Goal: Find specific page/section: Find specific page/section

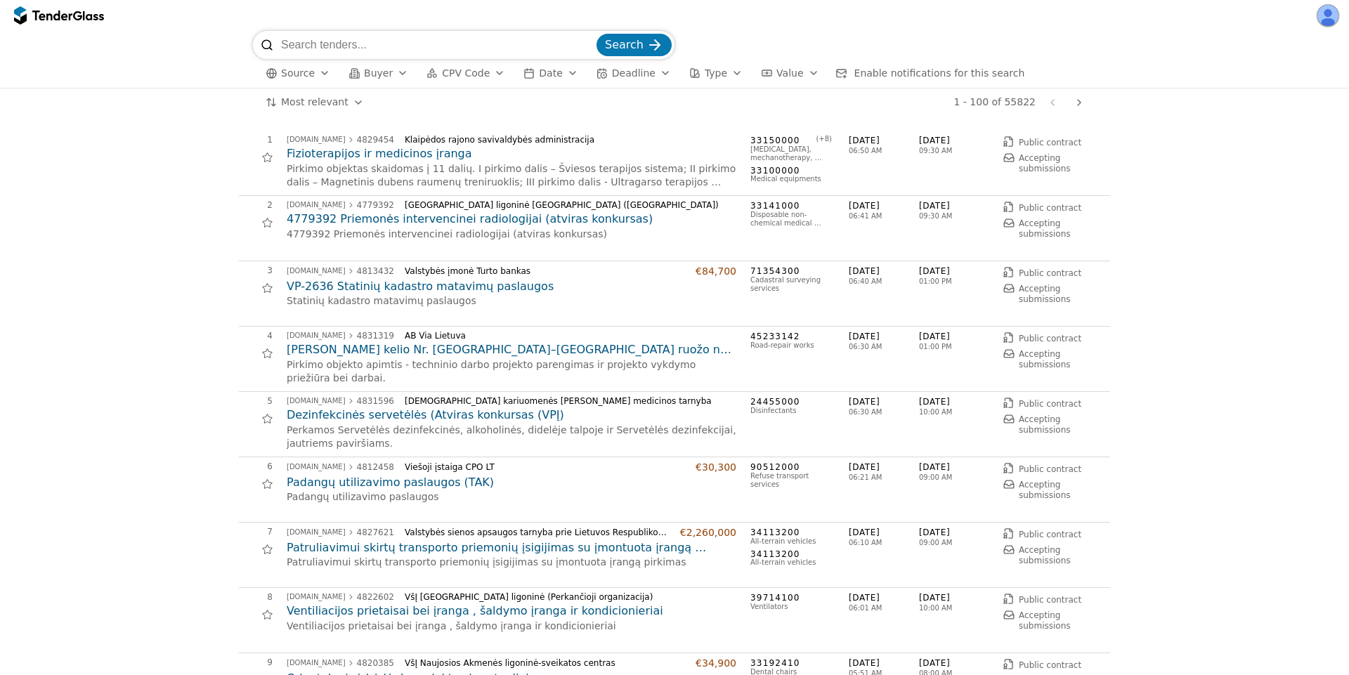
click at [313, 78] on button "Source" at bounding box center [298, 74] width 76 height 18
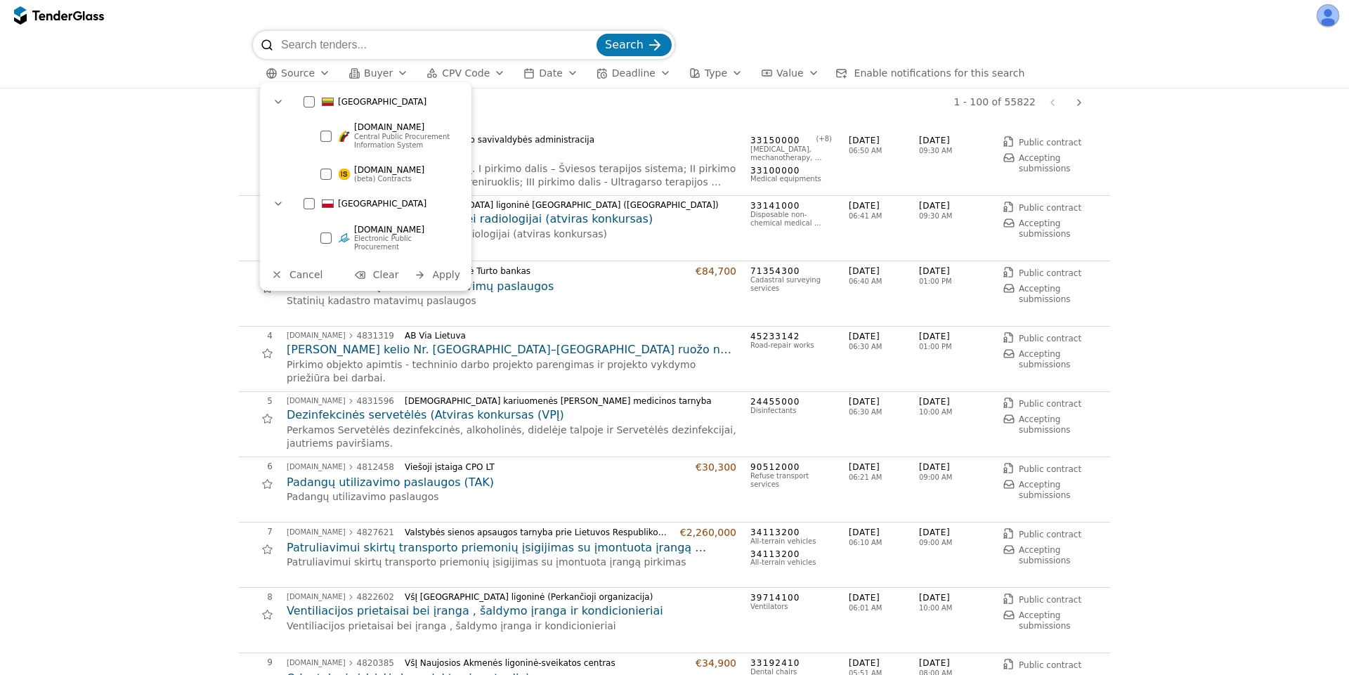
click at [335, 167] on div "[DOMAIN_NAME] (beta) Contracts" at bounding box center [388, 174] width 151 height 31
click at [451, 269] on span "Apply" at bounding box center [446, 274] width 28 height 11
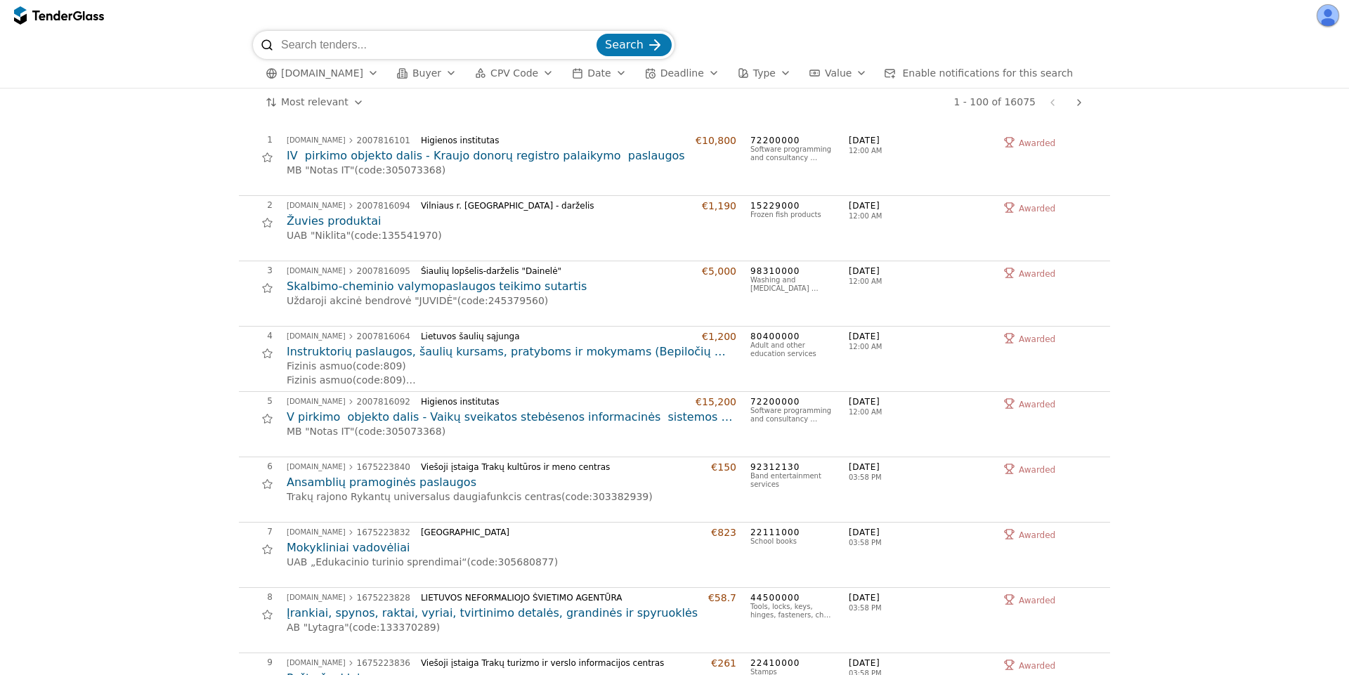
click at [316, 72] on span "[DOMAIN_NAME]" at bounding box center [322, 73] width 82 height 12
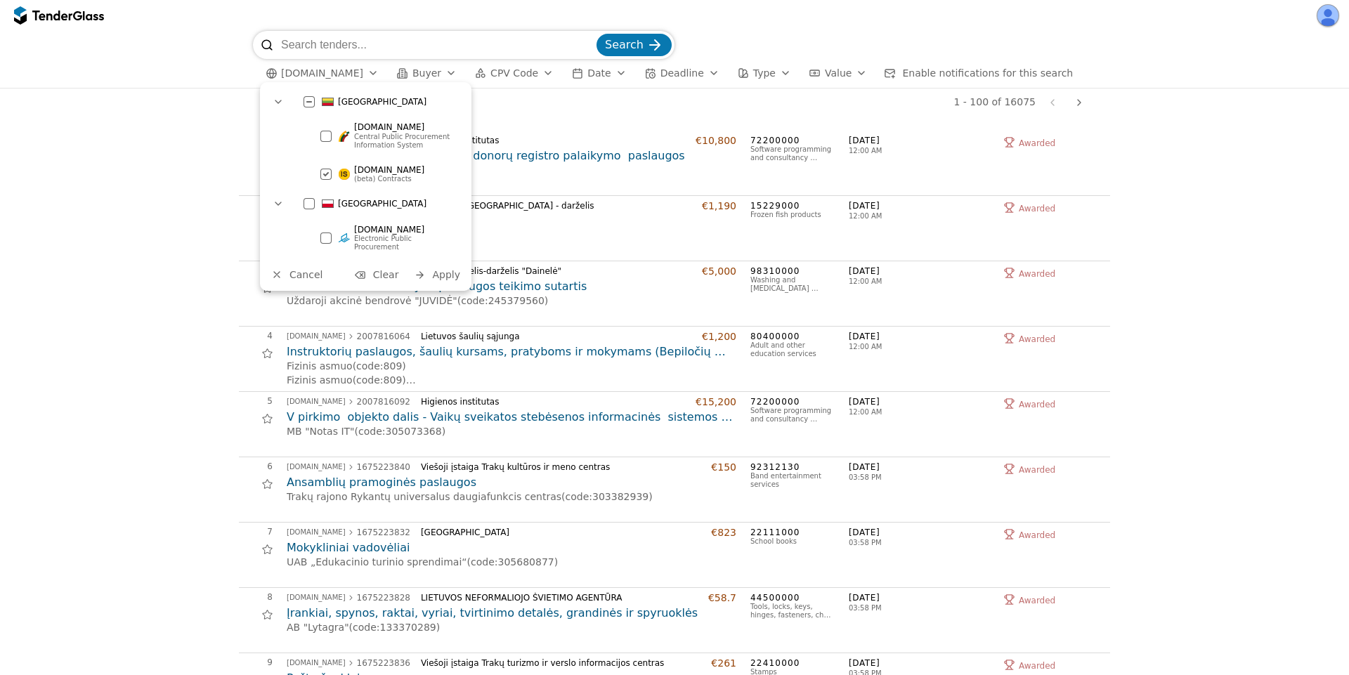
click at [328, 170] on div at bounding box center [326, 174] width 49 height 48
click at [380, 136] on span "Central Public Procurement Information System" at bounding box center [403, 140] width 98 height 16
click at [441, 269] on span "Apply" at bounding box center [446, 274] width 28 height 11
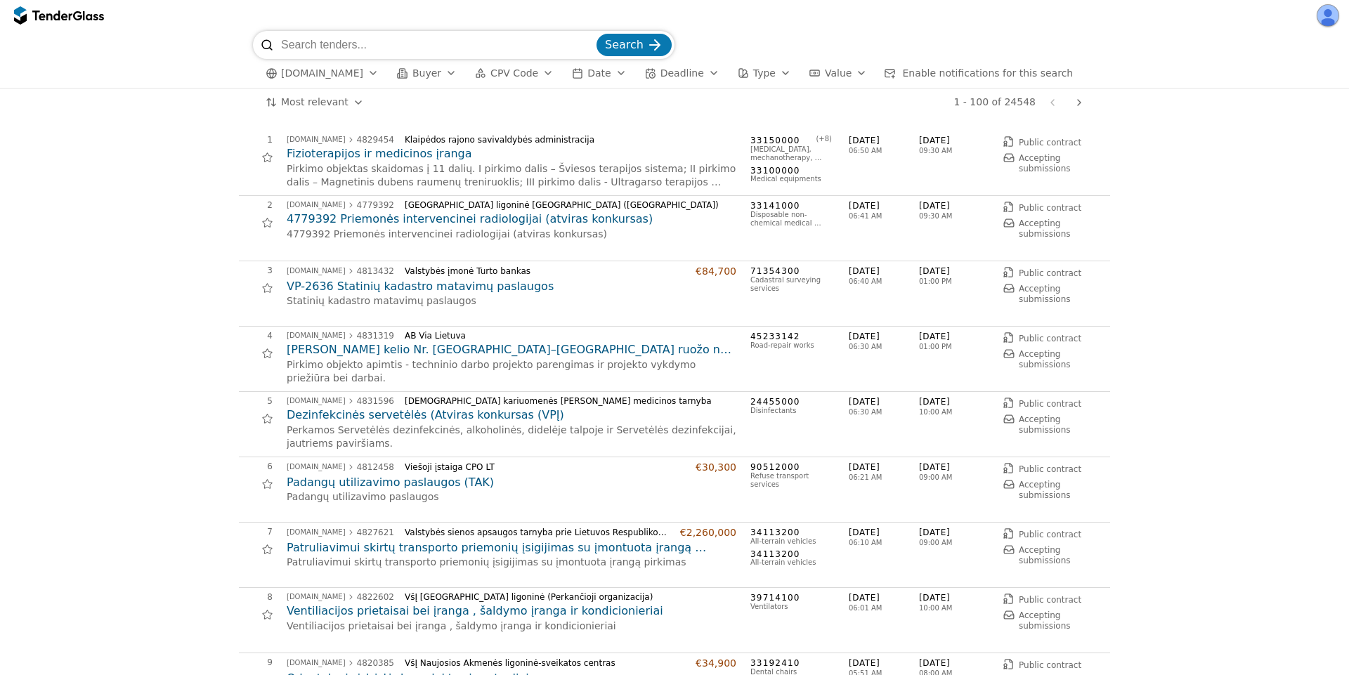
scroll to position [84, 0]
